Goal: Navigation & Orientation: Find specific page/section

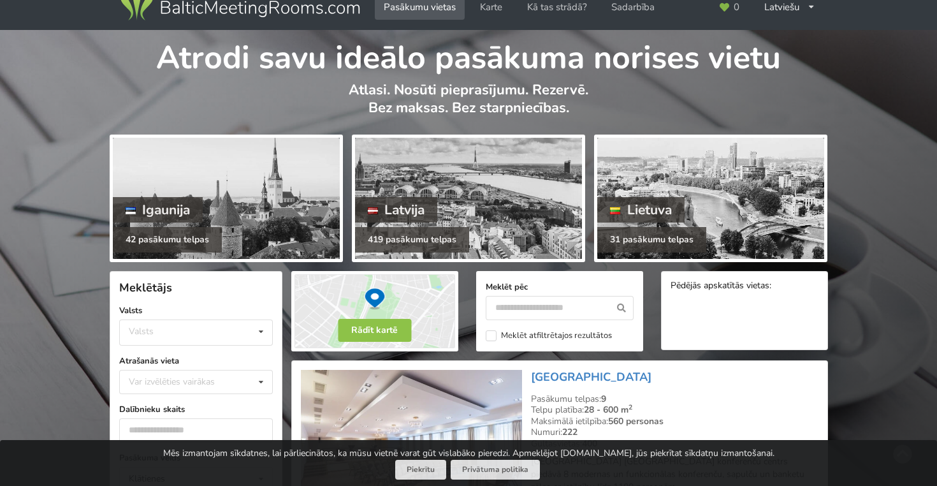
scroll to position [21, 0]
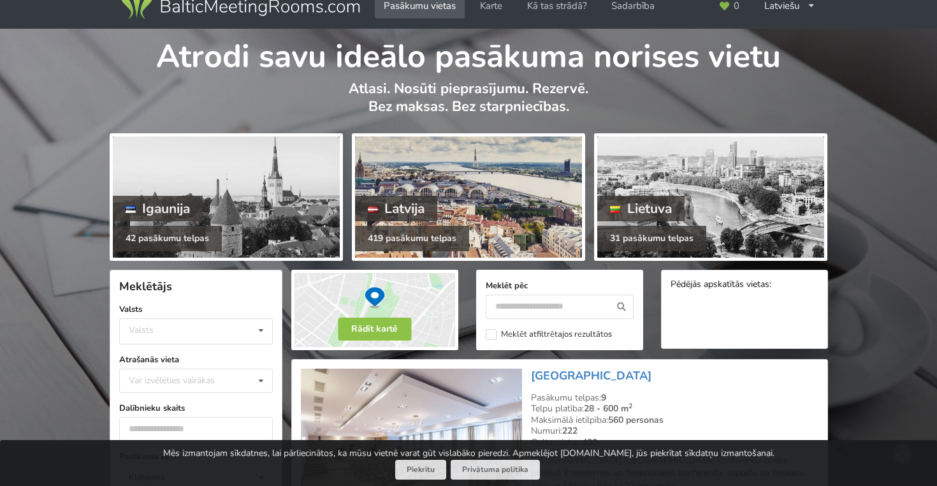
click at [409, 197] on div "Latvija" at bounding box center [396, 208] width 83 height 25
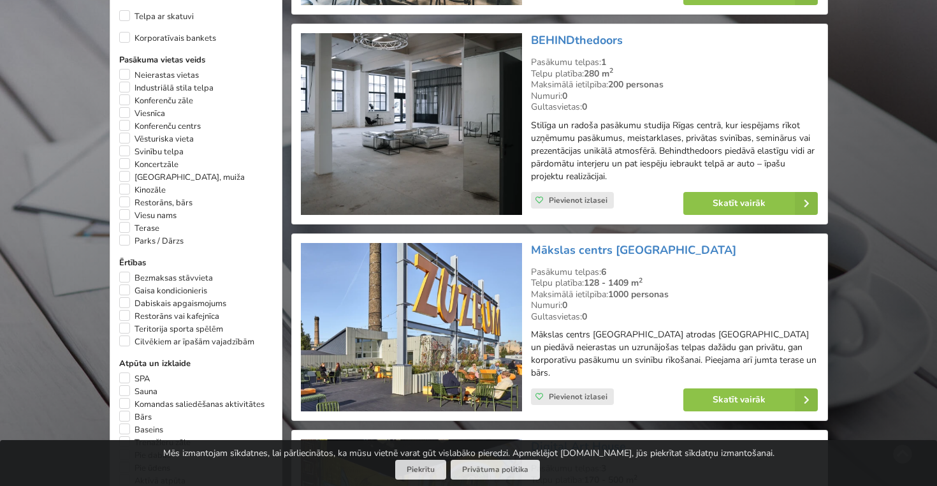
scroll to position [740, 0]
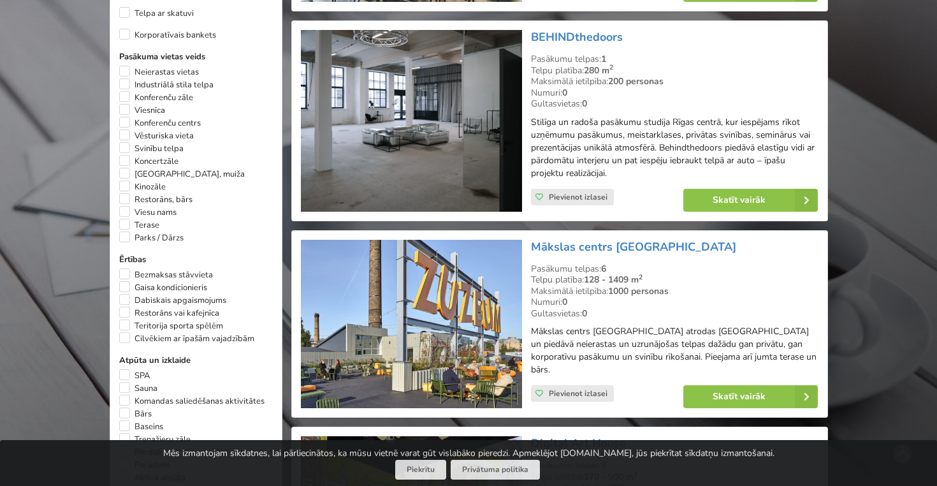
click at [603, 141] on p "Stilīga un radoša pasākumu studija Rīgas centrā, kur iespējams rīkot uzņēmumu p…" at bounding box center [674, 148] width 287 height 64
click at [448, 148] on img at bounding box center [411, 121] width 221 height 182
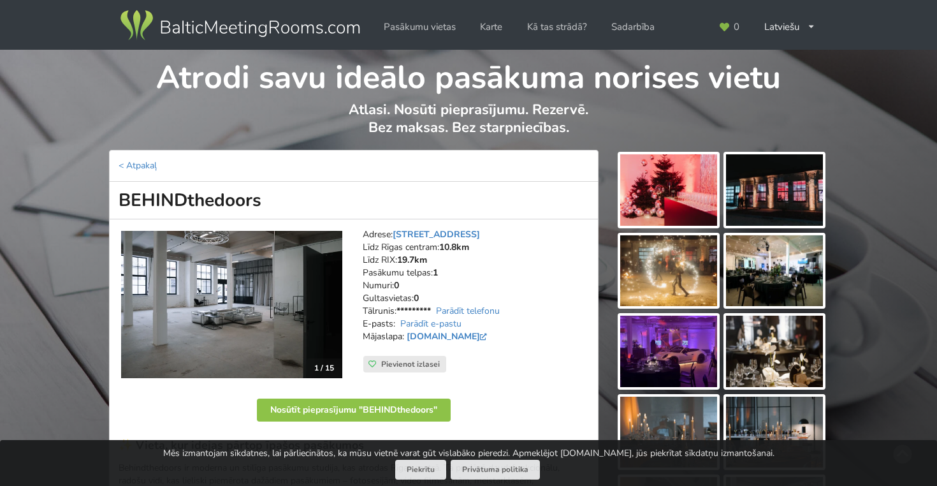
click at [693, 174] on img at bounding box center [668, 189] width 97 height 71
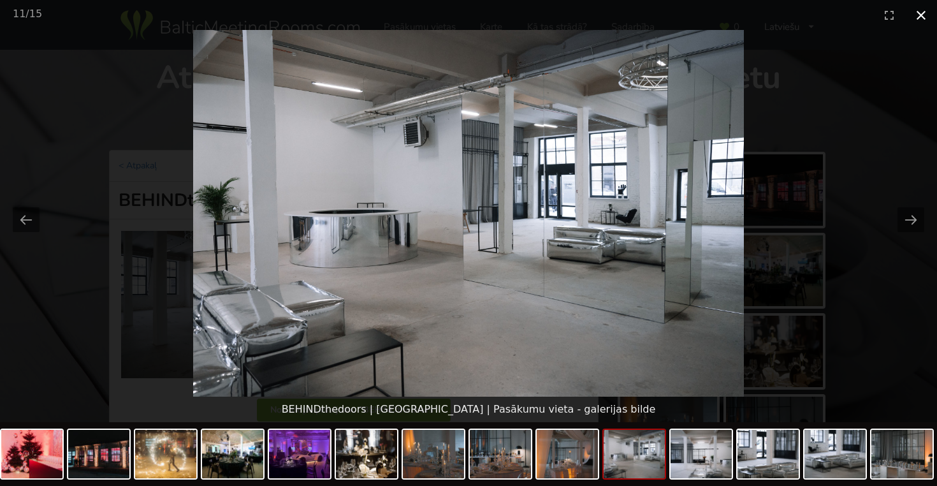
click at [921, 11] on button "Close gallery" at bounding box center [921, 15] width 32 height 30
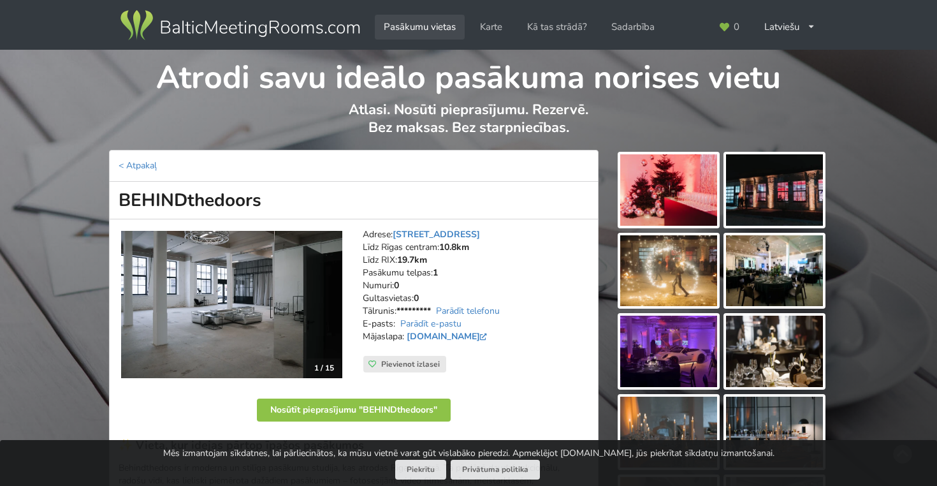
click at [412, 27] on link "Pasākumu vietas" at bounding box center [420, 27] width 90 height 25
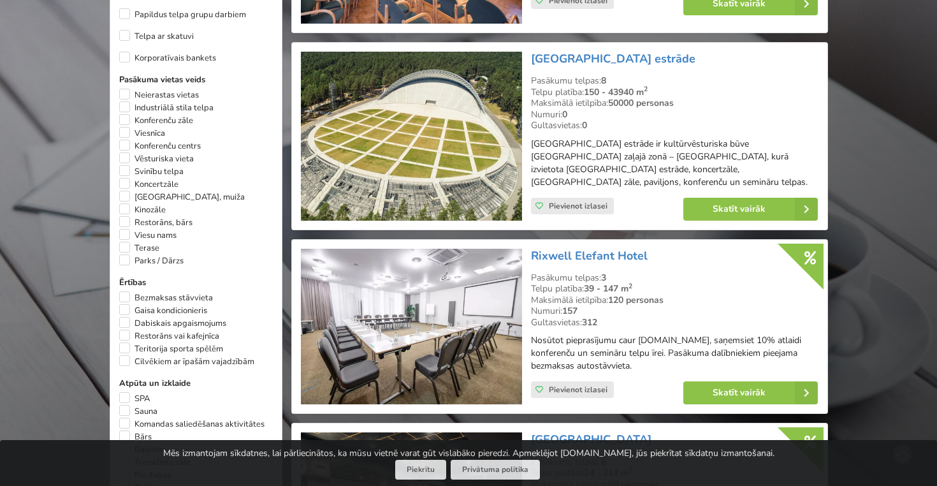
scroll to position [454, 0]
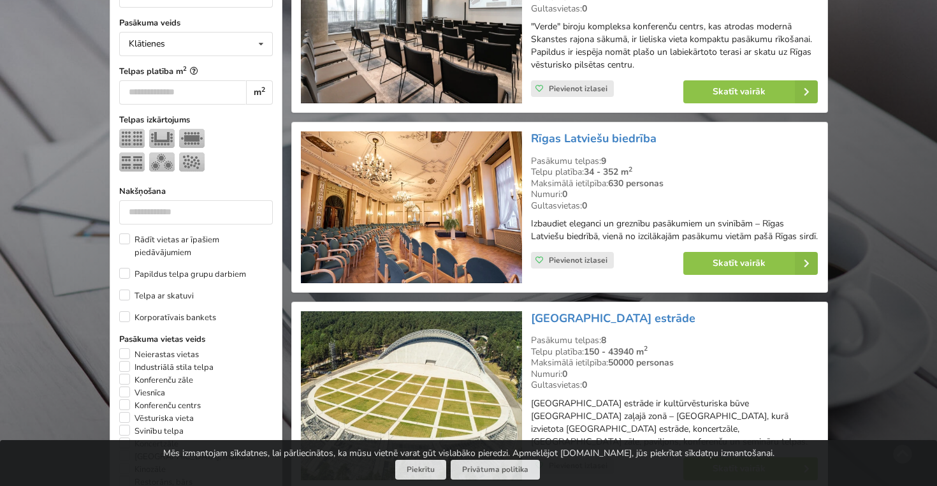
click at [378, 357] on img at bounding box center [411, 395] width 221 height 169
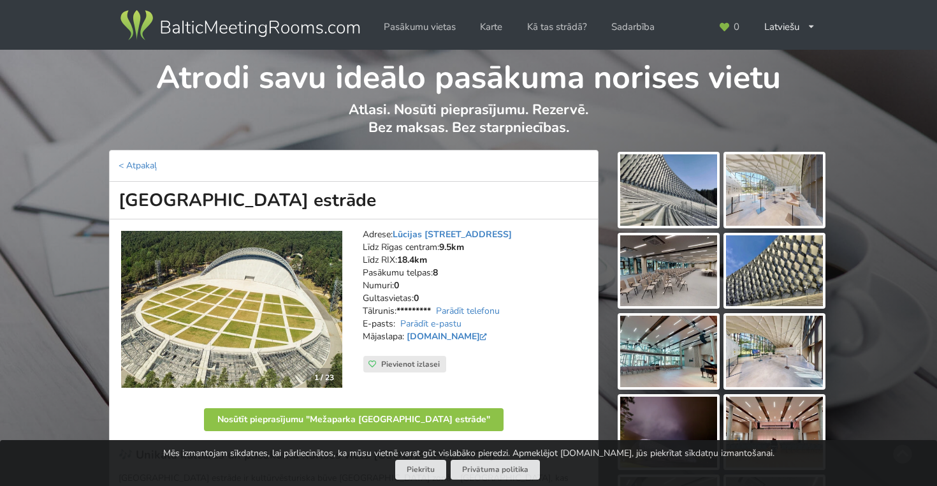
click at [661, 206] on img at bounding box center [668, 189] width 97 height 71
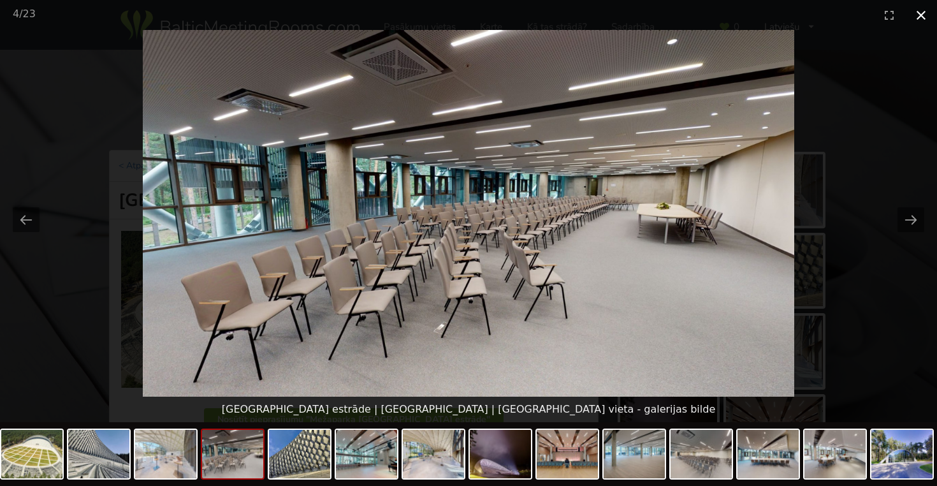
click at [926, 15] on button "Close gallery" at bounding box center [921, 15] width 32 height 30
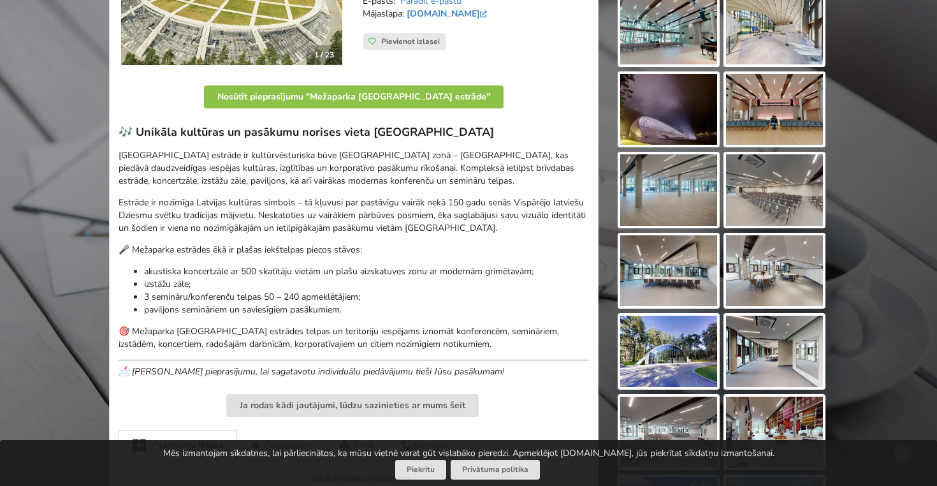
scroll to position [320, 0]
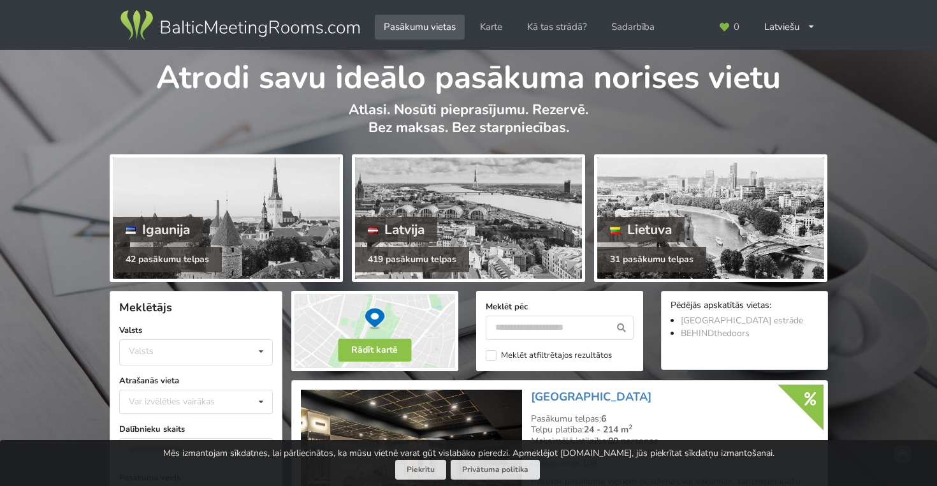
click at [190, 23] on img at bounding box center [240, 26] width 244 height 36
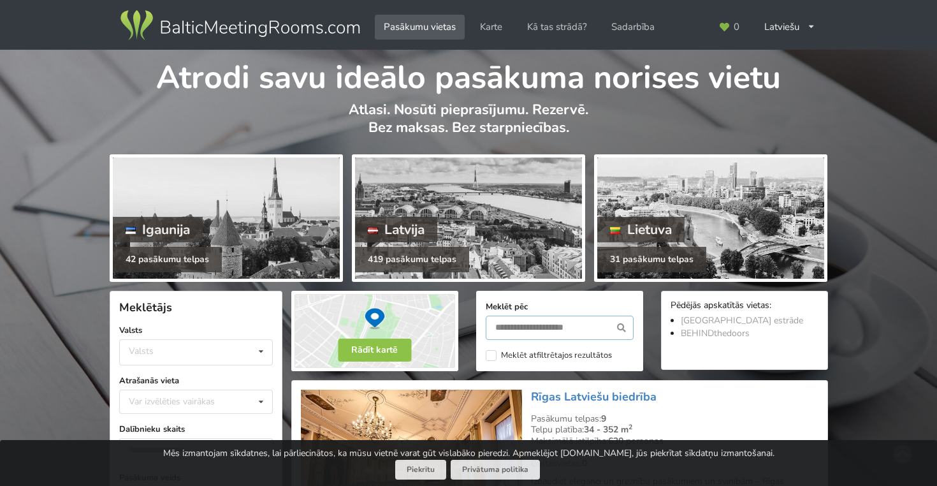
click at [533, 320] on input "text" at bounding box center [560, 327] width 148 height 24
type input "**********"
